Goal: Information Seeking & Learning: Learn about a topic

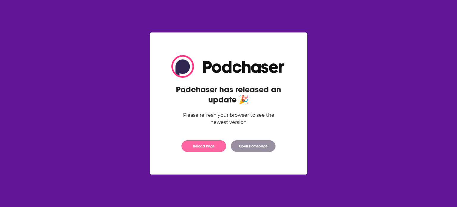
click at [223, 145] on button "Reload Page" at bounding box center [204, 146] width 45 height 12
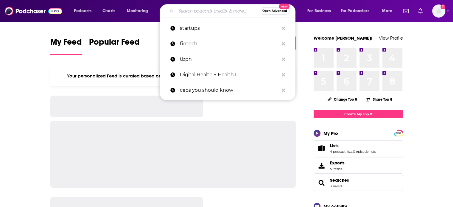
click at [205, 14] on input "Search podcasts, credits, & more..." at bounding box center [218, 11] width 84 height 10
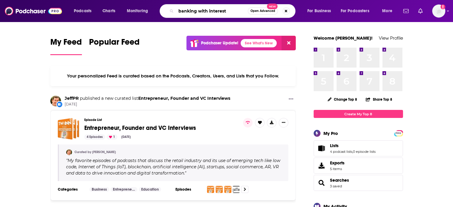
type input "banking with interest"
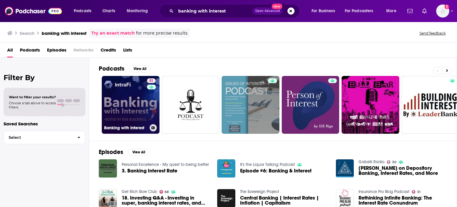
click at [137, 104] on link "51 Banking with Interest" at bounding box center [131, 105] width 58 height 58
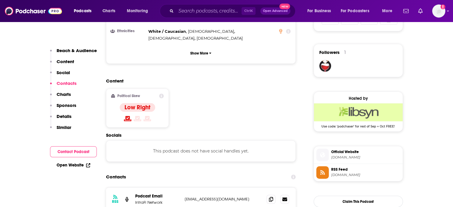
scroll to position [472, 0]
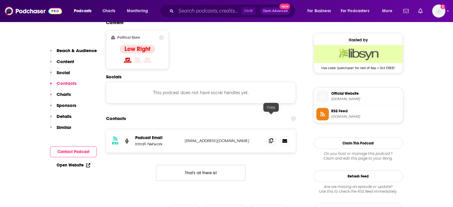
click at [271, 138] on icon at bounding box center [271, 140] width 4 height 5
click at [272, 138] on icon at bounding box center [271, 140] width 4 height 5
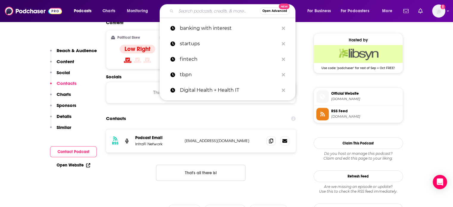
click at [185, 11] on input "Search podcasts, credits, & more..." at bounding box center [218, 11] width 84 height 10
paste input "Fintech One on One"
type input "Fintech One on One"
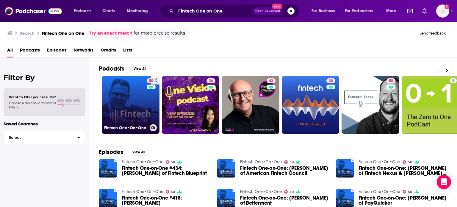
click at [123, 100] on link "50 Fintech One•On•One" at bounding box center [131, 105] width 58 height 58
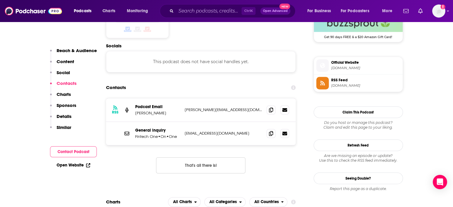
scroll to position [497, 0]
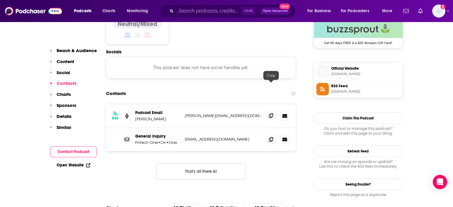
click at [271, 113] on icon at bounding box center [271, 115] width 4 height 5
